Goal: Information Seeking & Learning: Understand process/instructions

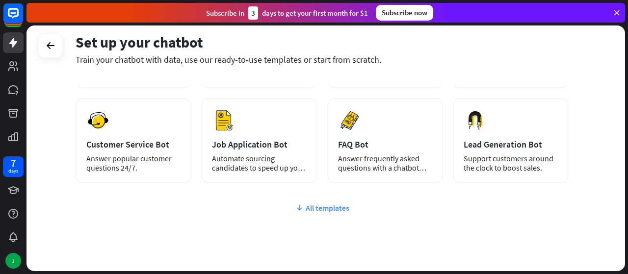
scroll to position [130, 0]
click at [308, 209] on div "All templates" at bounding box center [322, 209] width 493 height 10
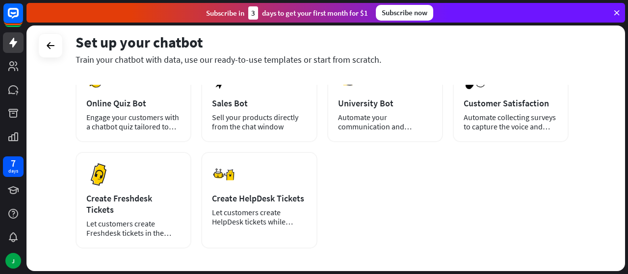
scroll to position [251, 0]
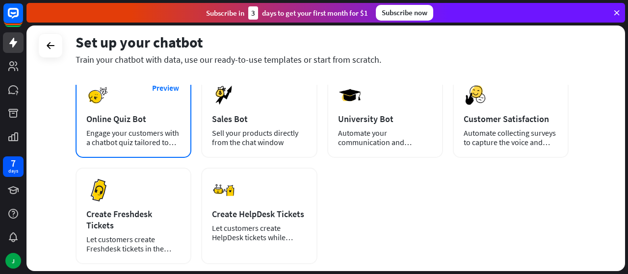
click at [161, 142] on div "Engage your customers with a chatbot quiz tailored to your needs." at bounding box center [133, 138] width 94 height 19
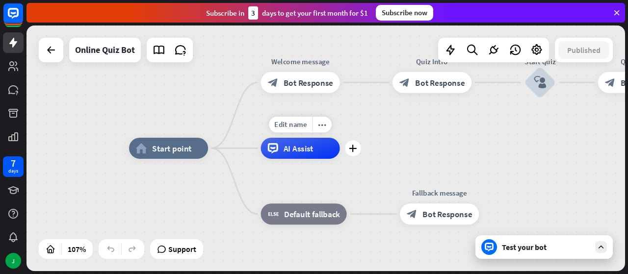
click at [323, 149] on div "AI Assist" at bounding box center [300, 148] width 79 height 21
click at [292, 126] on span "Edit name" at bounding box center [290, 124] width 33 height 9
click at [406, 93] on div "Edit name more_horiz plus Quiz Intro block_bot_response Bot Response" at bounding box center [432, 82] width 79 height 21
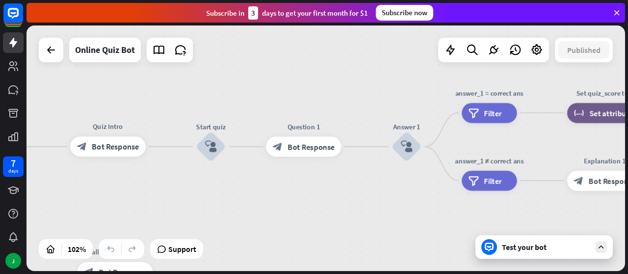
drag, startPoint x: 293, startPoint y: 143, endPoint x: 197, endPoint y: 214, distance: 119.0
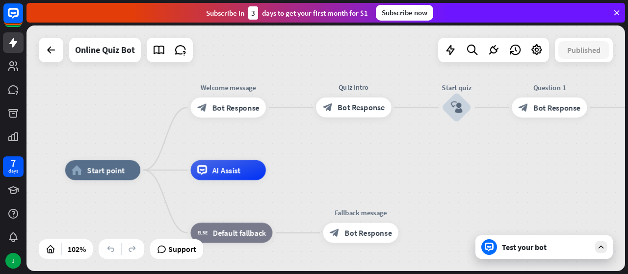
drag, startPoint x: 370, startPoint y: 196, endPoint x: 628, endPoint y: 155, distance: 261.1
click at [628, 155] on div "home_2 Start point Welcome message block_bot_response Bot Response Quiz Intro b…" at bounding box center [328, 150] width 602 height 249
click at [127, 175] on div "home_2 Start point" at bounding box center [102, 171] width 75 height 20
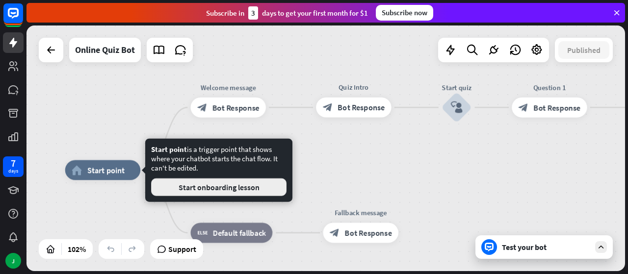
click at [206, 194] on button "Start onboarding lesson" at bounding box center [219, 188] width 136 height 18
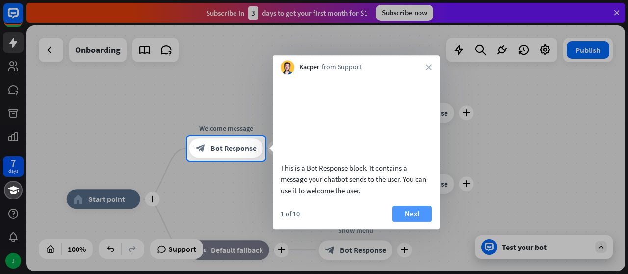
click at [408, 222] on button "Next" at bounding box center [412, 214] width 39 height 16
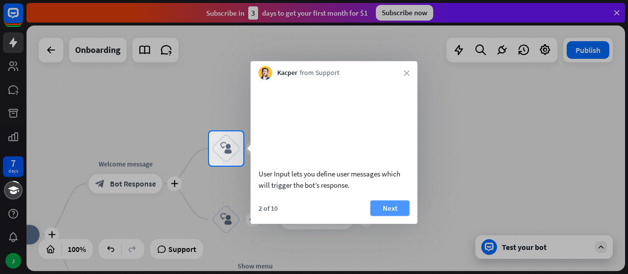
click at [395, 216] on button "Next" at bounding box center [390, 208] width 39 height 16
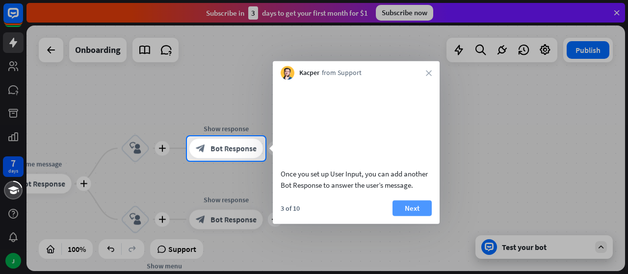
click at [398, 216] on button "Next" at bounding box center [412, 208] width 39 height 16
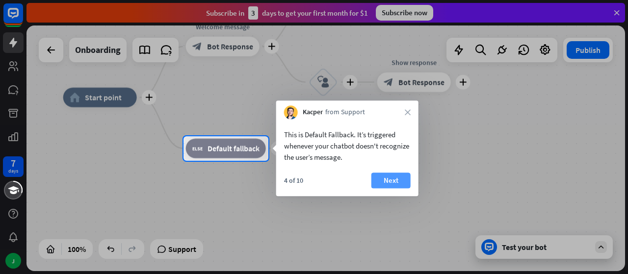
click at [398, 179] on button "Next" at bounding box center [391, 181] width 39 height 16
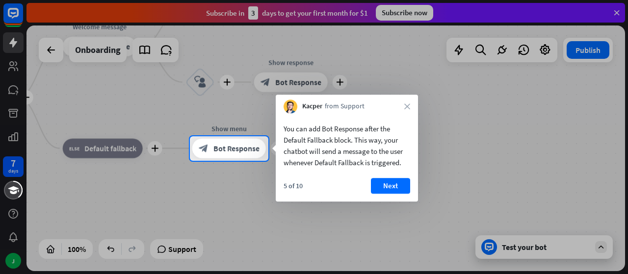
click at [398, 179] on button "Next" at bounding box center [390, 186] width 39 height 16
click at [398, 179] on div "plus home_2 Start point plus Welcome message block_bot_response Bot Response pl…" at bounding box center [239, 221] width 599 height 246
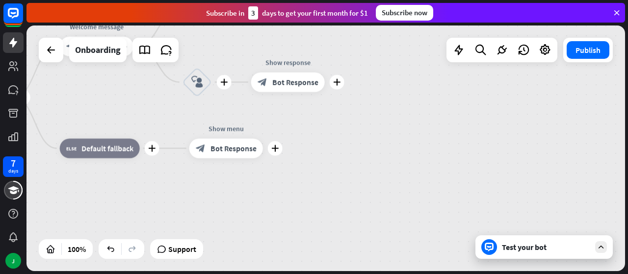
click at [398, 179] on div "plus home_2 Start point plus Welcome message block_bot_response Bot Response pl…" at bounding box center [236, 221] width 599 height 246
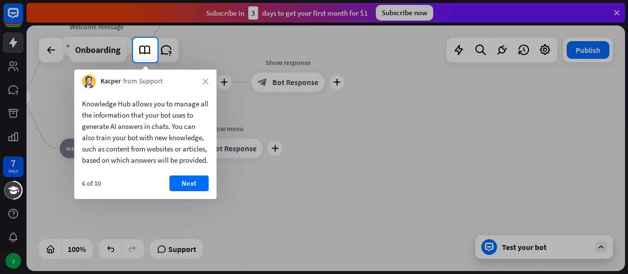
click at [398, 179] on div at bounding box center [314, 168] width 628 height 212
drag, startPoint x: 181, startPoint y: 207, endPoint x: 184, endPoint y: 203, distance: 5.2
click at [181, 199] on div "6 of 10 Next" at bounding box center [145, 188] width 142 height 24
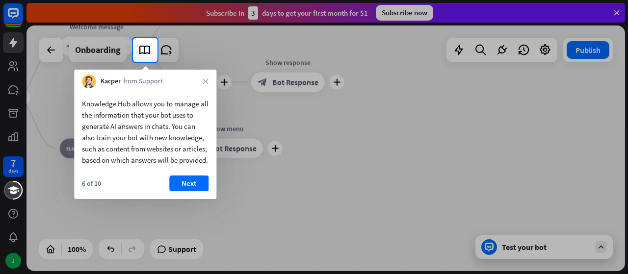
click at [191, 191] on button "Next" at bounding box center [188, 184] width 39 height 16
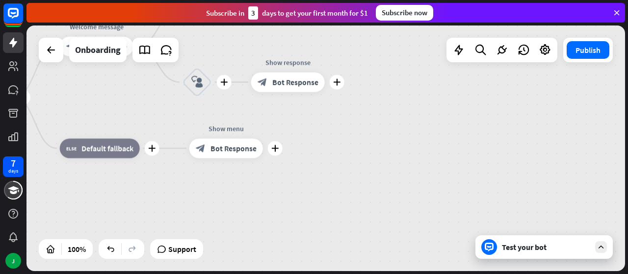
click at [191, 195] on div "plus home_2 Start point plus Welcome message block_bot_response Bot Response pl…" at bounding box center [236, 221] width 599 height 246
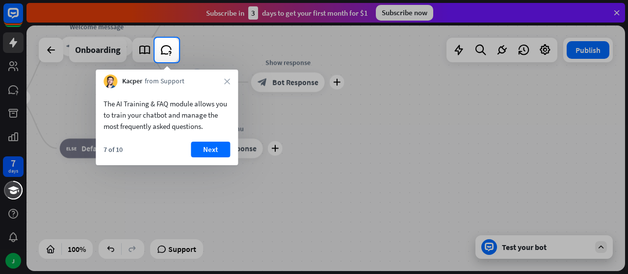
click at [191, 195] on div at bounding box center [314, 168] width 628 height 212
click at [207, 163] on body "7 days J close Product Help First steps Get started with ChatBot Help Center Fo…" at bounding box center [314, 137] width 628 height 274
click at [206, 153] on div "7 of 10 Next" at bounding box center [167, 154] width 142 height 24
click at [206, 150] on button "Next" at bounding box center [210, 150] width 39 height 16
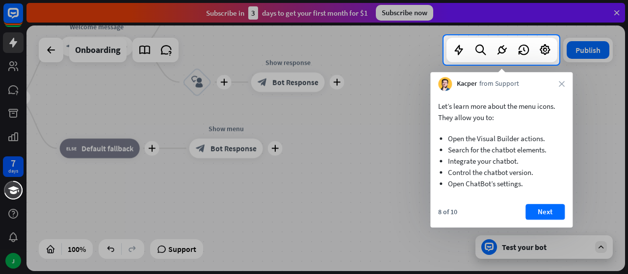
click at [548, 206] on button "Next" at bounding box center [545, 212] width 39 height 16
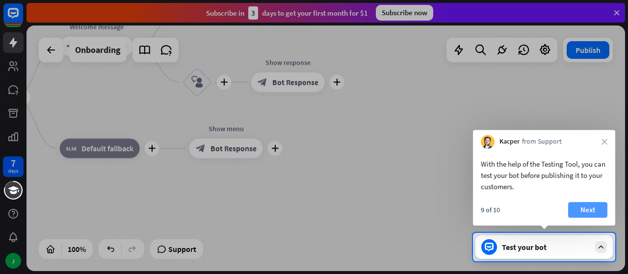
click at [594, 216] on button "Next" at bounding box center [588, 210] width 39 height 16
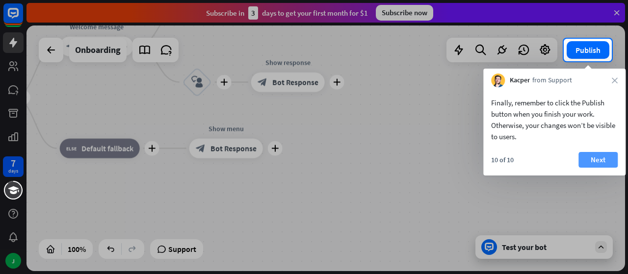
drag, startPoint x: 597, startPoint y: 172, endPoint x: 595, endPoint y: 164, distance: 8.5
click at [597, 170] on div "10 of 10 Next" at bounding box center [555, 164] width 142 height 24
click at [595, 163] on button "Next" at bounding box center [598, 160] width 39 height 16
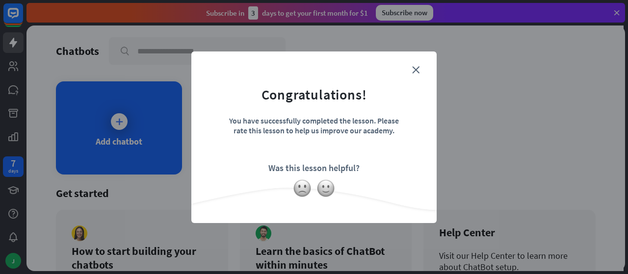
click at [414, 61] on div "close Congratulations! You have successfully completed the lesson. Please rate …" at bounding box center [313, 138] width 245 height 172
click at [420, 68] on form "Congratulations! You have successfully completed the lesson. Please rate this l…" at bounding box center [314, 122] width 221 height 117
click at [425, 71] on div "close Congratulations! You have successfully completed the lesson. Please rate …" at bounding box center [313, 138] width 245 height 172
click at [412, 68] on icon "close" at bounding box center [415, 69] width 7 height 7
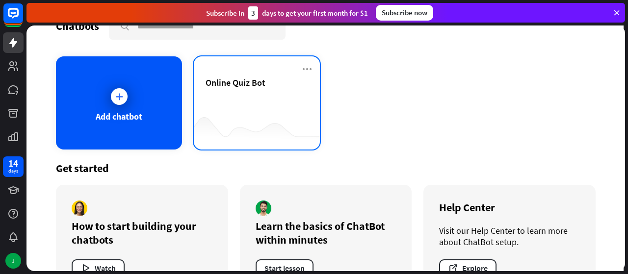
scroll to position [58, 0]
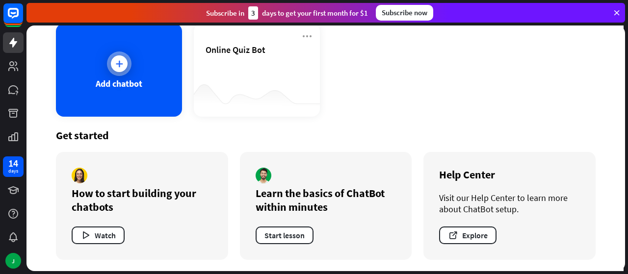
click at [135, 75] on div "Add chatbot" at bounding box center [119, 70] width 126 height 93
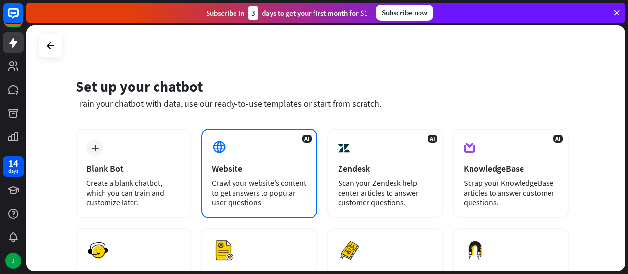
scroll to position [82, 0]
